Goal: Information Seeking & Learning: Compare options

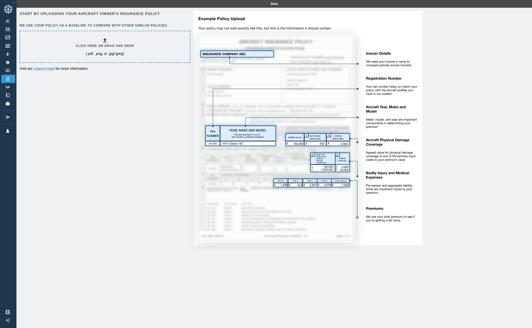
click at [115, 45] on h6 "Click here or drag and drop" at bounding box center [105, 45] width 58 height 5
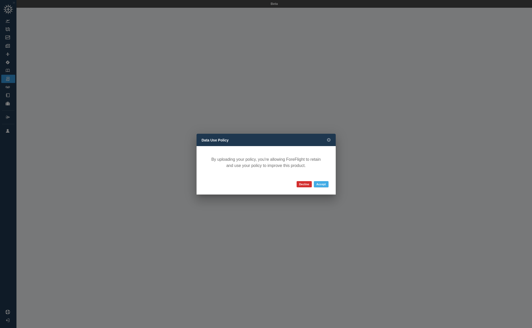
click at [323, 184] on button "Accept" at bounding box center [321, 184] width 15 height 6
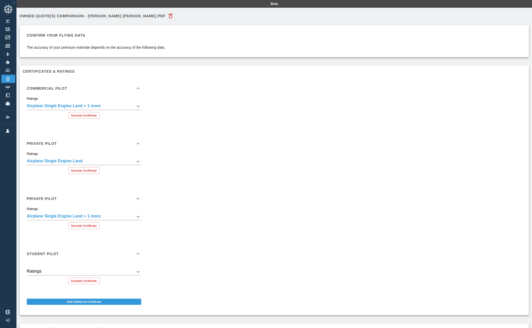
click at [137, 107] on body "**********" at bounding box center [266, 164] width 532 height 328
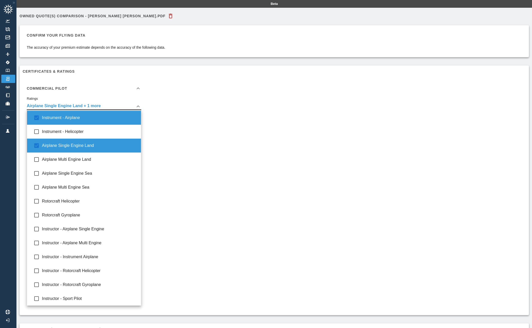
click at [206, 129] on div at bounding box center [266, 164] width 532 height 328
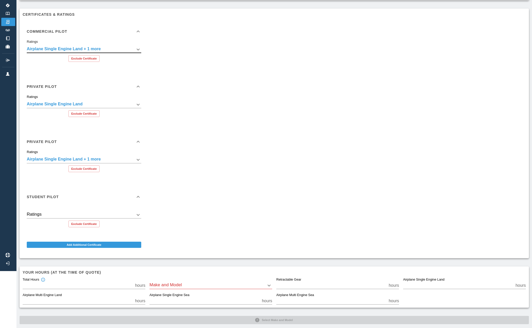
scroll to position [56, 0]
click at [93, 115] on button "Exclude Certificate" at bounding box center [83, 114] width 31 height 7
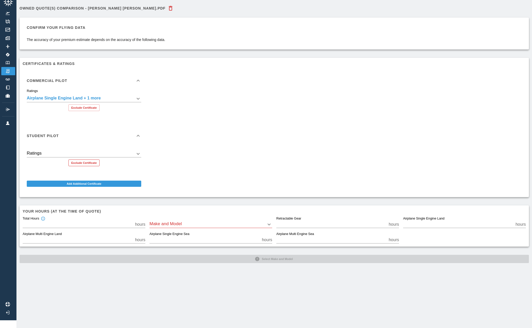
scroll to position [8, 0]
click at [90, 163] on button "Exclude Certificate" at bounding box center [83, 162] width 31 height 7
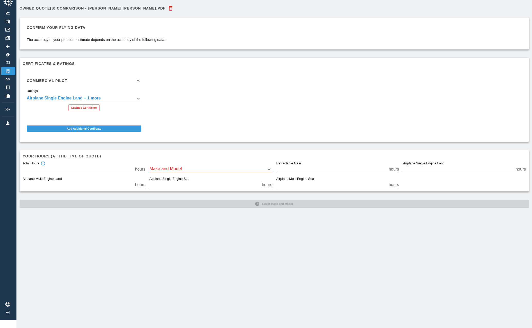
click at [218, 170] on body "**********" at bounding box center [266, 156] width 532 height 328
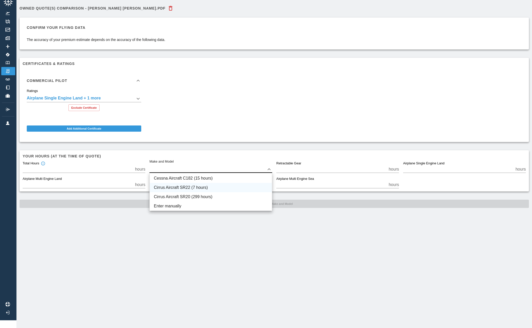
click at [207, 187] on li "Cirrus Aircraft SR22 (7 hours)" at bounding box center [211, 187] width 122 height 9
type input "****"
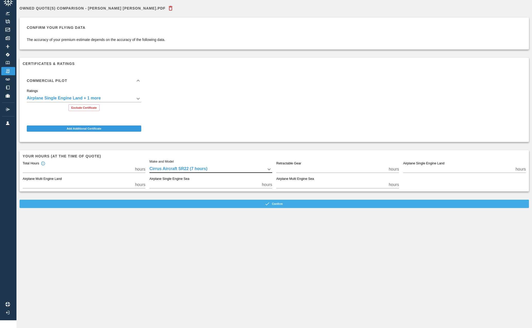
click at [233, 204] on button "Confirm" at bounding box center [275, 203] width 510 height 8
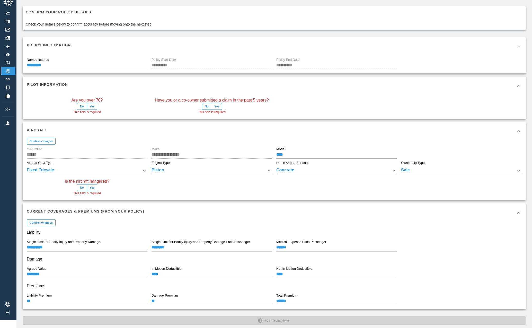
click at [81, 105] on button "No" at bounding box center [82, 106] width 10 height 7
click at [206, 105] on button "No" at bounding box center [207, 106] width 10 height 7
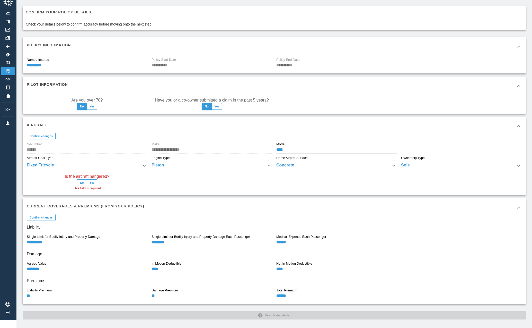
scroll to position [13, 0]
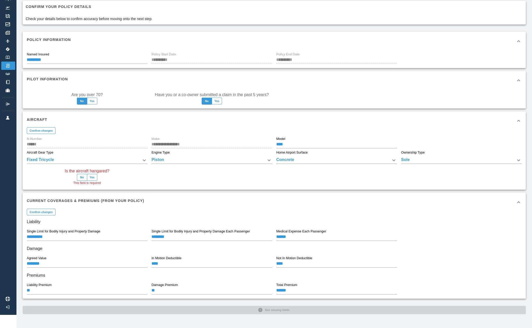
click at [83, 178] on button "No" at bounding box center [82, 177] width 10 height 7
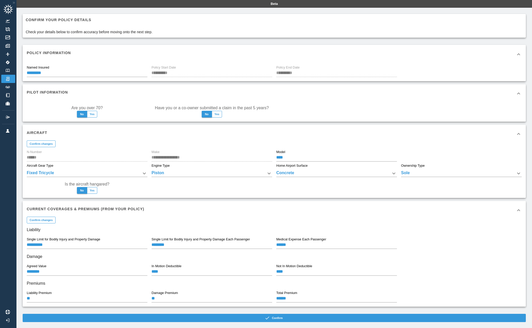
scroll to position [8, 0]
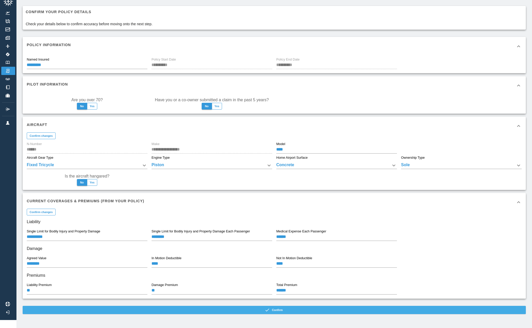
click at [219, 309] on button "Confirm" at bounding box center [274, 309] width 503 height 8
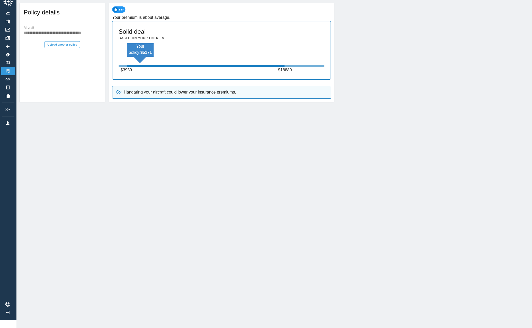
click at [154, 92] on p "Hangaring your aircraft could lower your insurance premiums." at bounding box center [180, 92] width 112 height 6
click at [145, 93] on p "Hangaring your aircraft could lower your insurance premiums." at bounding box center [180, 92] width 112 height 6
click at [139, 93] on p "Hangaring your aircraft could lower your insurance premiums." at bounding box center [180, 92] width 112 height 6
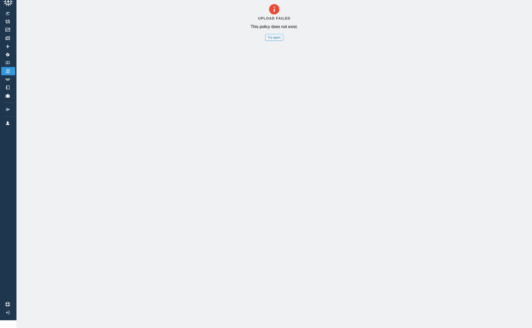
click at [276, 40] on button "Try again" at bounding box center [274, 37] width 18 height 7
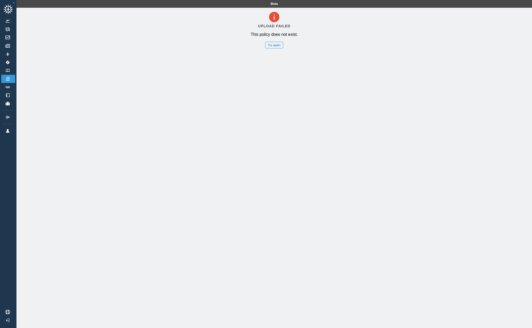
scroll to position [8, 0]
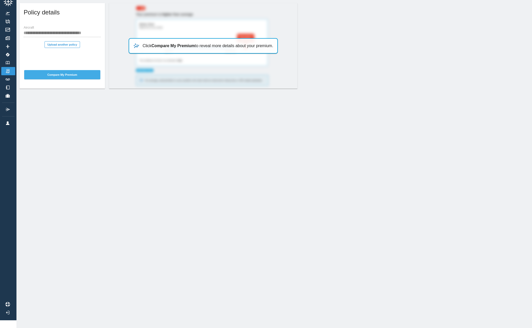
click at [71, 76] on button "Compare My Premium" at bounding box center [62, 74] width 76 height 9
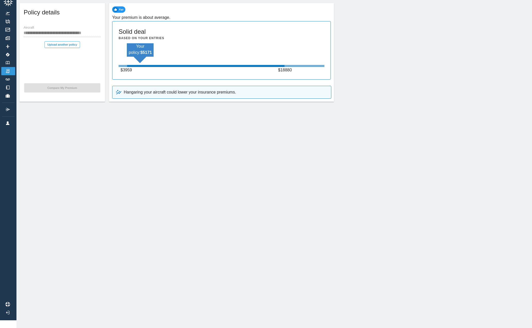
click at [65, 46] on button "Upload another policy" at bounding box center [63, 44] width 36 height 7
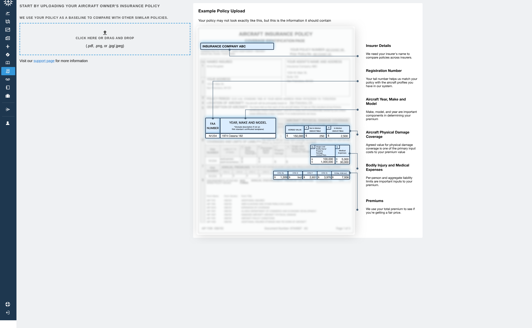
click at [106, 38] on h6 "Click here or drag and drop" at bounding box center [105, 38] width 58 height 5
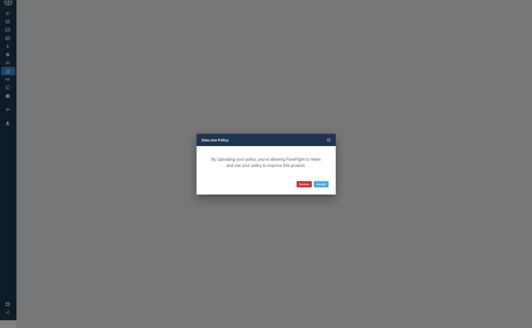
click at [325, 186] on button "Accept" at bounding box center [321, 184] width 15 height 6
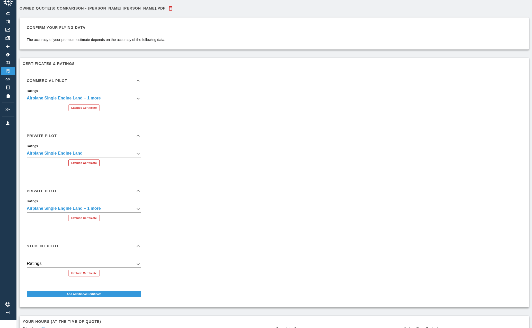
click at [97, 163] on button "Exclude Certificate" at bounding box center [83, 162] width 31 height 7
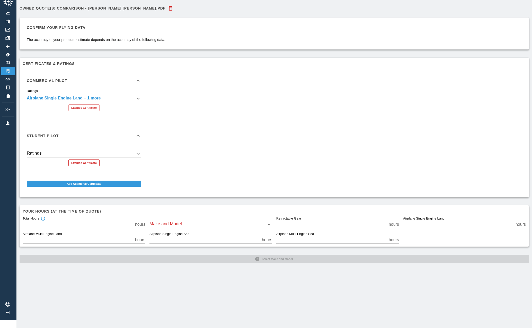
click at [89, 161] on button "Exclude Certificate" at bounding box center [83, 162] width 31 height 7
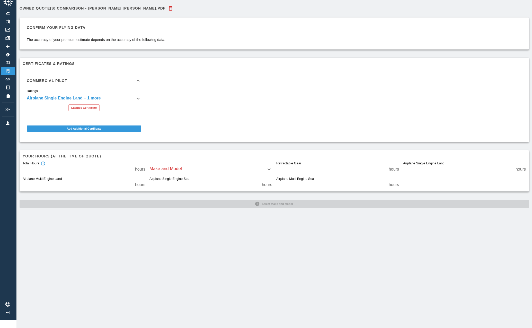
click at [187, 165] on div "Make and Model ​" at bounding box center [211, 166] width 123 height 11
click at [203, 165] on body "**********" at bounding box center [266, 156] width 532 height 328
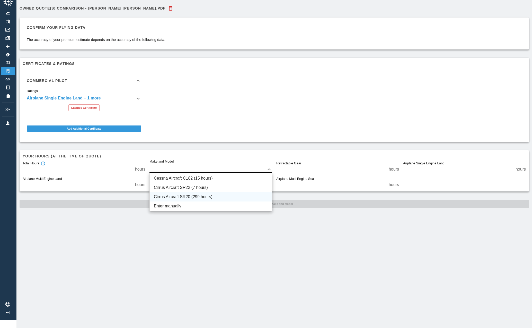
click at [198, 196] on li "Cirrus Aircraft SR20 (299 hours)" at bounding box center [211, 196] width 122 height 9
type input "****"
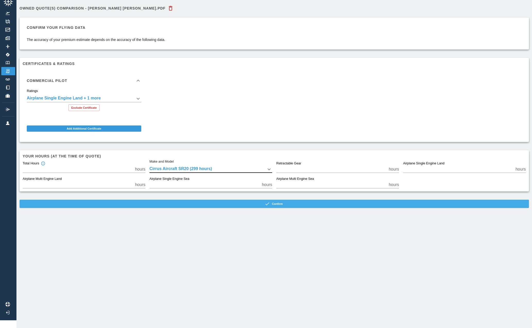
click at [219, 204] on button "Confirm" at bounding box center [275, 203] width 510 height 8
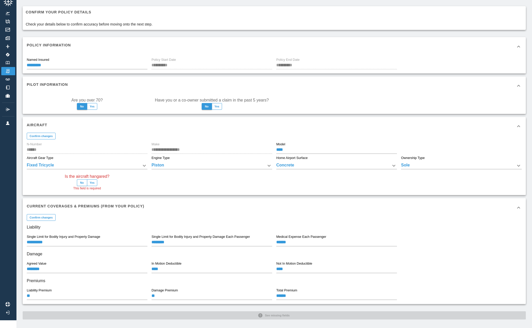
click at [80, 182] on button "No" at bounding box center [82, 182] width 10 height 7
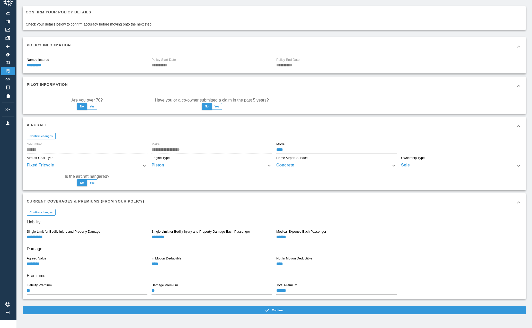
scroll to position [8, 0]
click at [405, 164] on body "**********" at bounding box center [266, 156] width 532 height 328
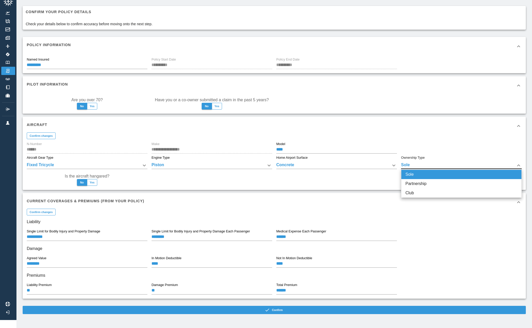
click at [326, 198] on div at bounding box center [266, 164] width 532 height 328
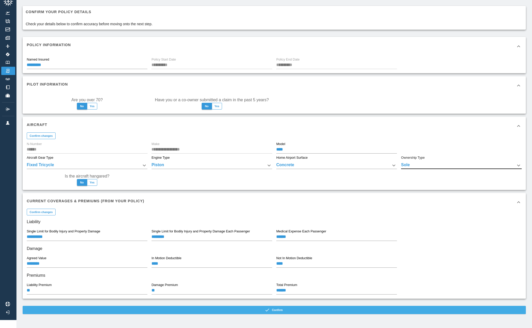
click at [256, 309] on button "Confirm" at bounding box center [274, 309] width 503 height 8
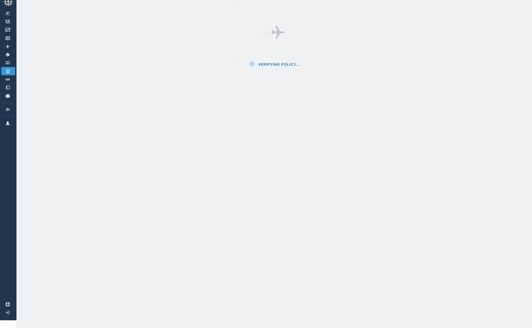
scroll to position [8, 0]
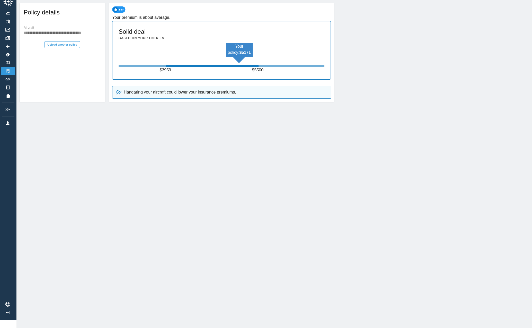
click at [119, 9] on img at bounding box center [119, 9] width 15 height 7
click at [133, 16] on h6 "Your premium is about average." at bounding box center [221, 17] width 219 height 7
click at [70, 47] on button "Upload another policy" at bounding box center [63, 44] width 36 height 7
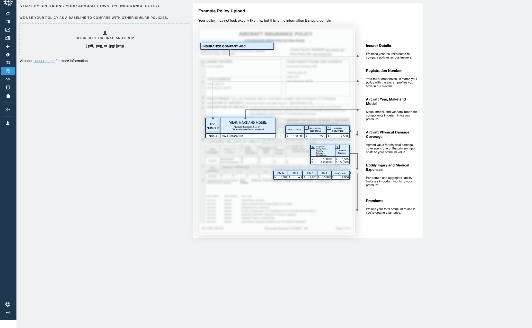
click at [109, 38] on h6 "Click here or drag and drop" at bounding box center [105, 38] width 58 height 5
click at [114, 33] on div "Click here or drag and drop (.pdf, .png, or .jpg/.jpeg)" at bounding box center [105, 39] width 58 height 19
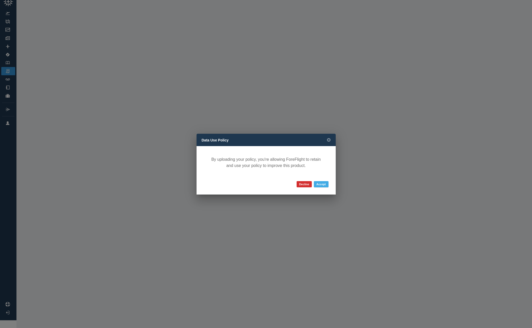
click at [322, 182] on button "Accept" at bounding box center [321, 184] width 15 height 6
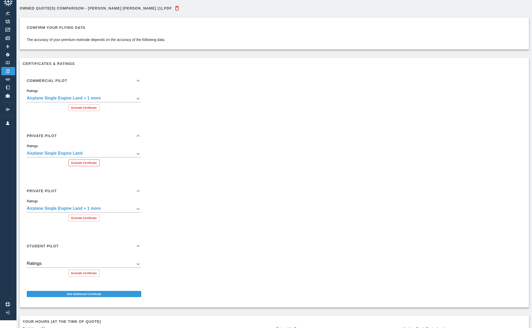
click at [85, 161] on button "Exclude Certificate" at bounding box center [83, 162] width 31 height 7
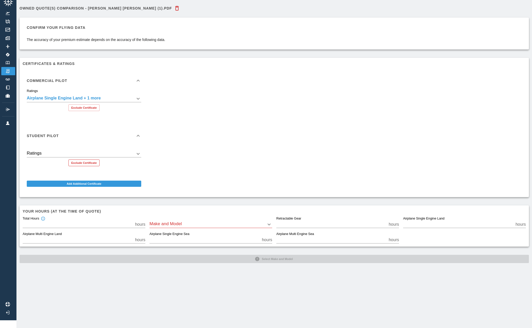
click at [85, 161] on button "Exclude Certificate" at bounding box center [83, 162] width 31 height 7
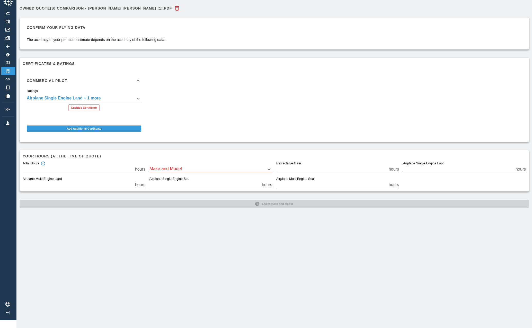
click at [194, 168] on body "**********" at bounding box center [266, 156] width 532 height 328
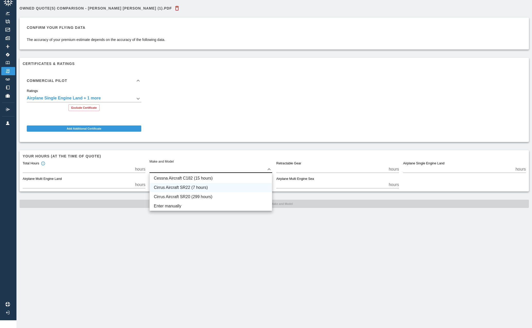
click at [190, 187] on li "Cirrus Aircraft SR22 (7 hours)" at bounding box center [211, 187] width 122 height 9
type input "****"
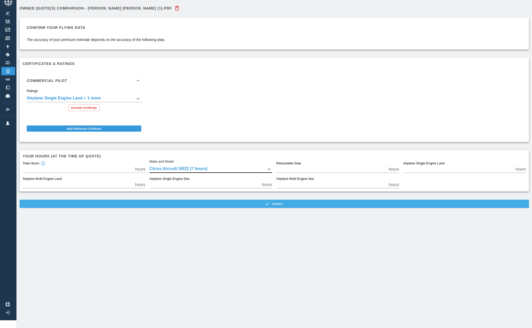
click at [218, 204] on button "Confirm" at bounding box center [275, 203] width 510 height 8
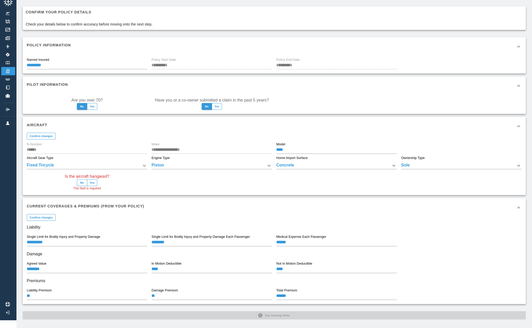
click at [81, 182] on button "No" at bounding box center [82, 182] width 10 height 7
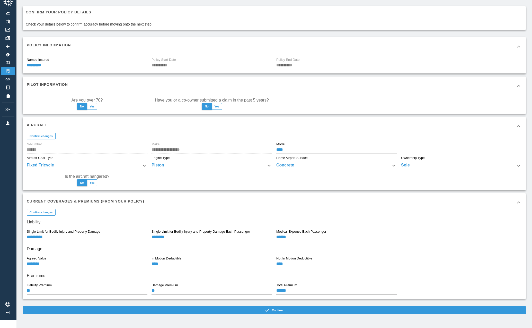
scroll to position [8, 0]
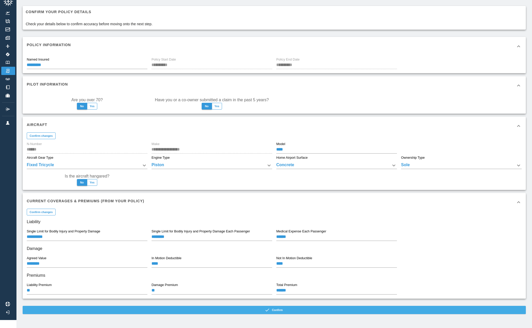
click at [259, 311] on button "Confirm" at bounding box center [274, 309] width 503 height 8
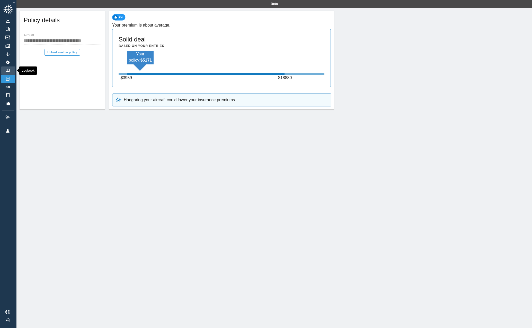
click at [9, 71] on img at bounding box center [8, 70] width 6 height 3
